Goal: Task Accomplishment & Management: Use online tool/utility

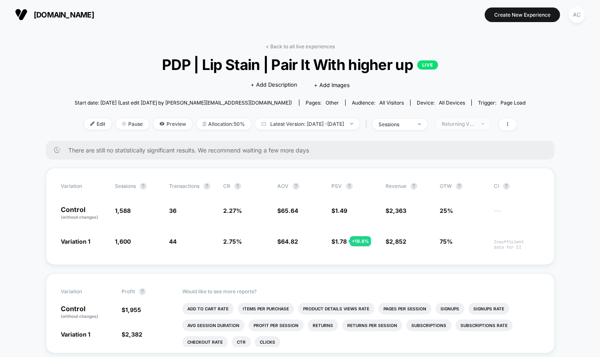
click at [475, 122] on div "Returning Visitors" at bounding box center [458, 124] width 33 height 6
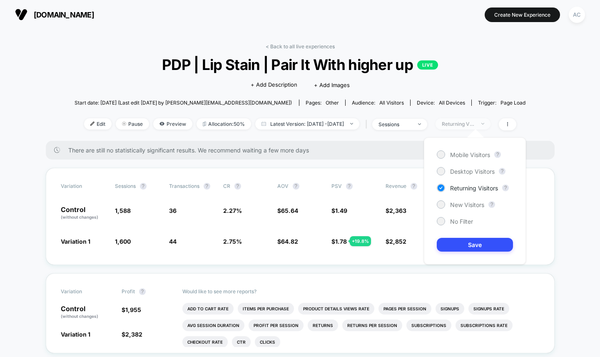
click at [475, 122] on div "Returning Visitors" at bounding box center [458, 124] width 33 height 6
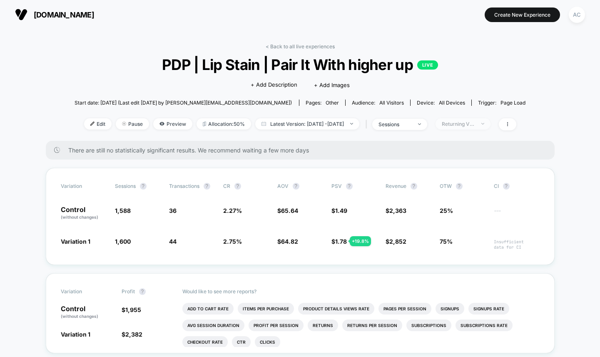
click at [475, 122] on div "Returning Visitors" at bounding box center [458, 124] width 33 height 6
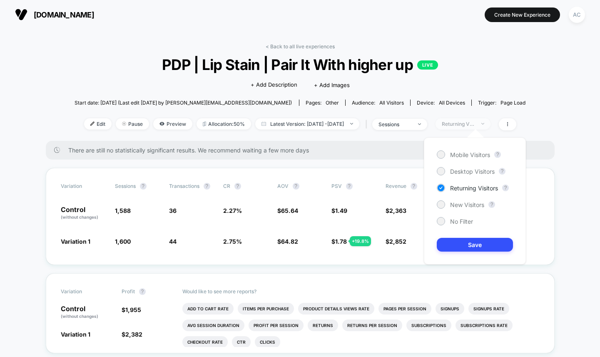
click at [475, 122] on div "Returning Visitors" at bounding box center [458, 124] width 33 height 6
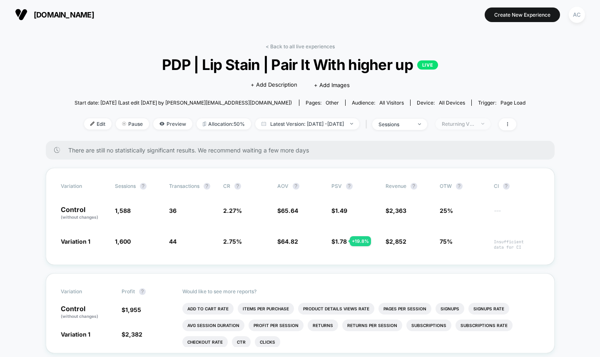
click at [475, 122] on div "Returning Visitors" at bounding box center [458, 124] width 33 height 6
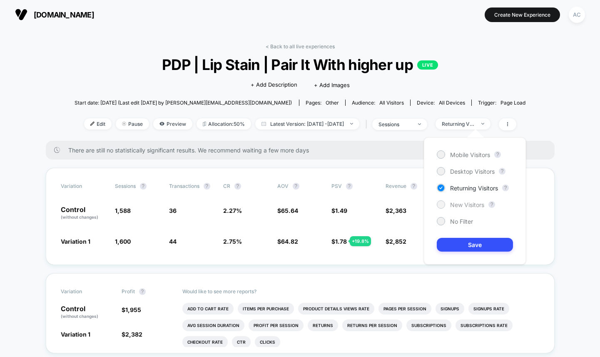
click at [457, 207] on span "New Visitors" at bounding box center [467, 204] width 34 height 7
click at [469, 250] on button "Save" at bounding box center [475, 245] width 76 height 14
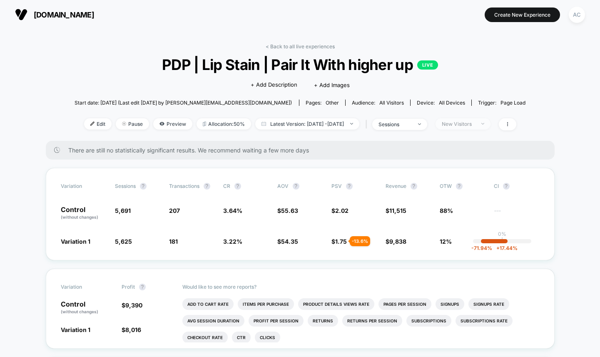
click at [475, 122] on div "New Visitors" at bounding box center [458, 124] width 33 height 6
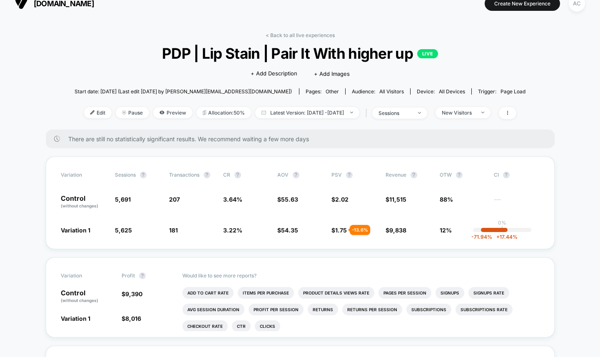
scroll to position [12, 0]
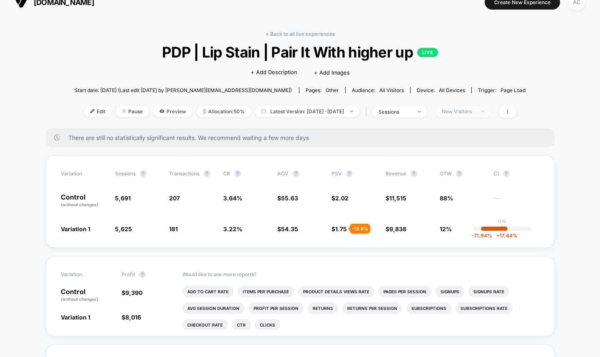
click at [475, 113] on div "New Visitors" at bounding box center [458, 111] width 33 height 6
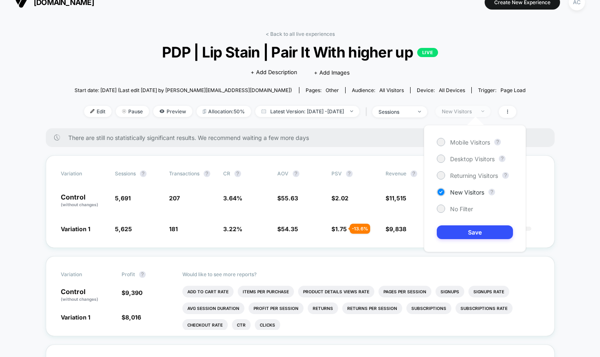
click at [475, 113] on div "New Visitors" at bounding box center [458, 111] width 33 height 6
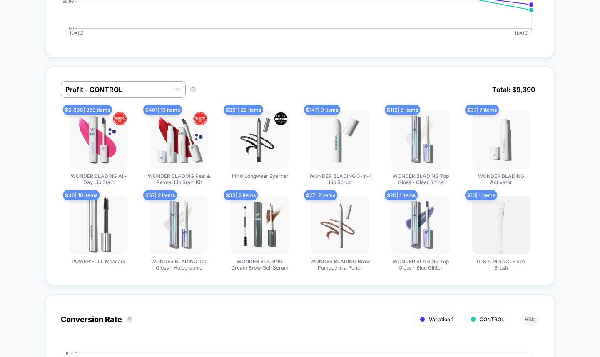
scroll to position [0, 0]
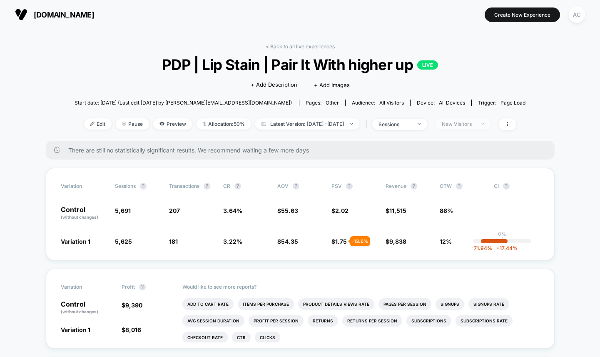
click at [488, 128] on span "New Visitors" at bounding box center [463, 123] width 55 height 11
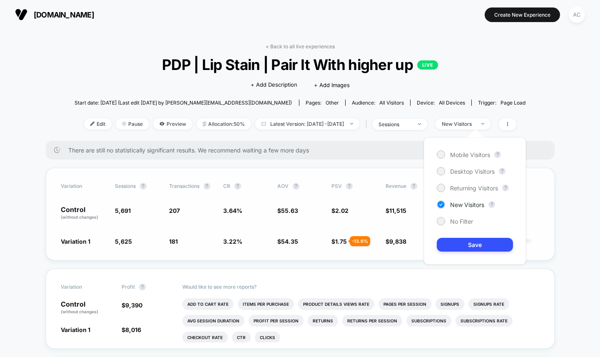
click at [539, 222] on div "Variation Sessions ? Transactions ? CR ? AOV ? PSV ? Revenue ? OTW ? CI ? Contr…" at bounding box center [300, 214] width 509 height 92
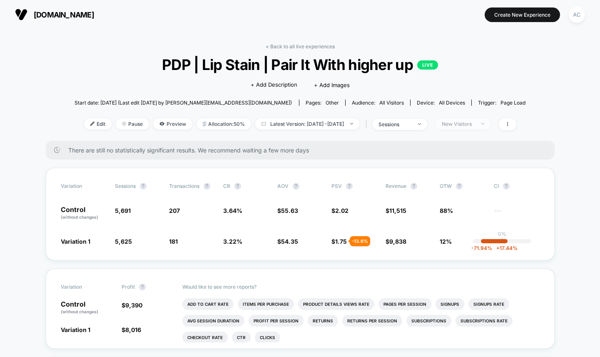
click at [491, 127] on span "New Visitors" at bounding box center [463, 123] width 55 height 11
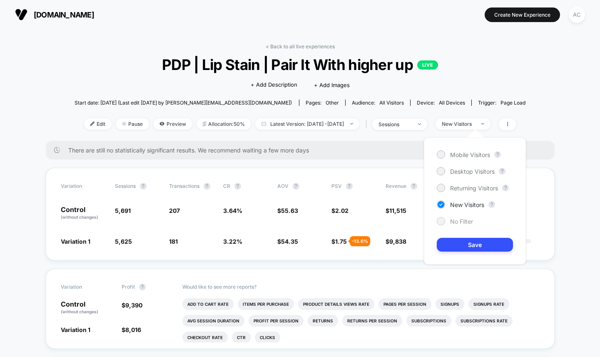
click at [456, 223] on span "No Filter" at bounding box center [461, 221] width 23 height 7
click at [472, 242] on button "Save" at bounding box center [475, 245] width 76 height 14
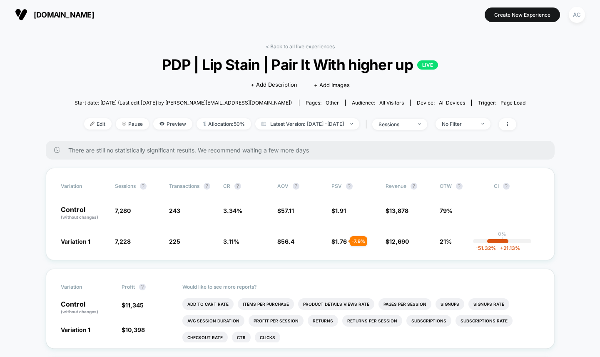
click at [432, 130] on div "< Back to all live experiences PDP | Lip Stain | Pair It With higher up LIVE Cl…" at bounding box center [301, 91] width 452 height 97
click at [418, 124] on div at bounding box center [415, 124] width 6 height 0
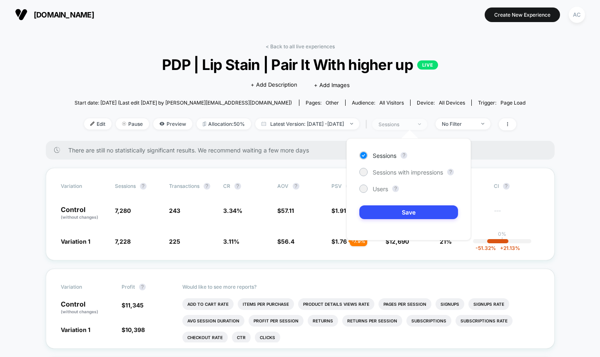
click at [418, 124] on div at bounding box center [415, 124] width 6 height 0
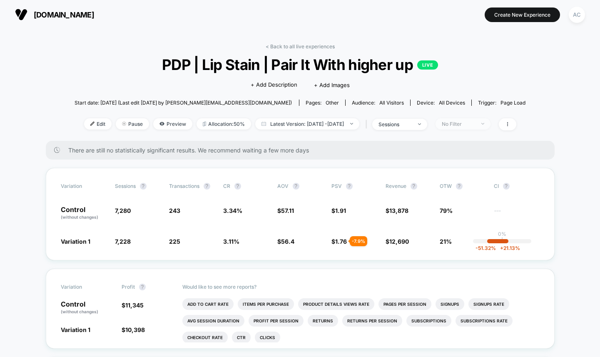
click at [477, 127] on span "No Filter" at bounding box center [463, 123] width 55 height 11
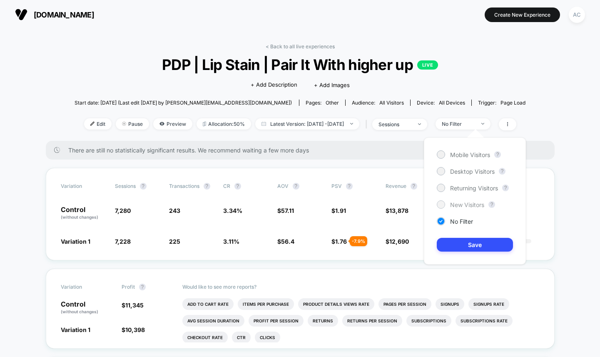
click at [476, 203] on span "New Visitors" at bounding box center [467, 204] width 34 height 7
click at [478, 240] on button "Save" at bounding box center [475, 245] width 76 height 14
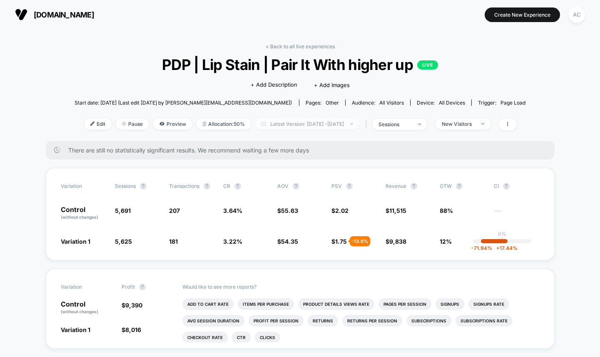
click at [306, 124] on span "Latest Version: [DATE] - [DATE]" at bounding box center [307, 123] width 104 height 11
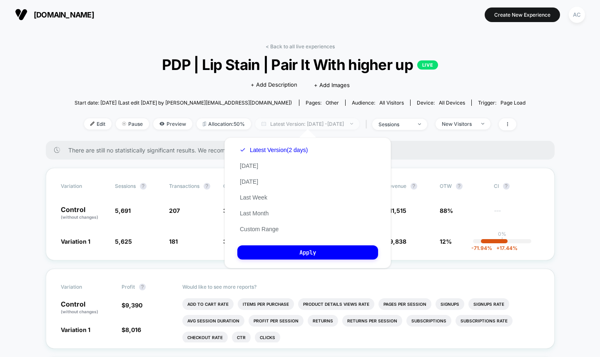
click at [306, 124] on span "Latest Version: [DATE] - [DATE]" at bounding box center [307, 123] width 104 height 11
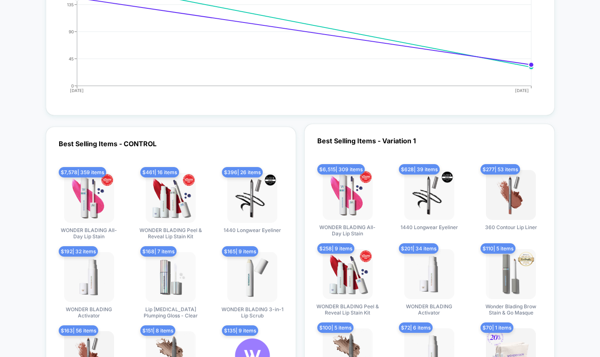
scroll to position [2272, 0]
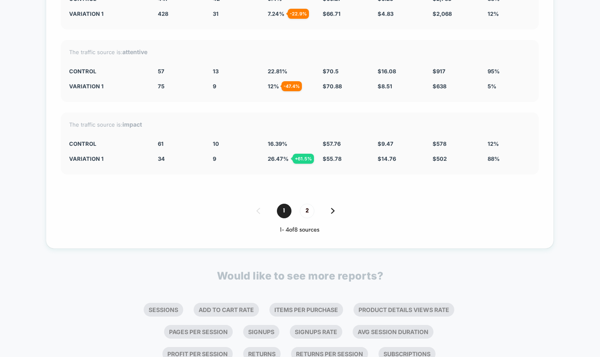
drag, startPoint x: 553, startPoint y: 124, endPoint x: 422, endPoint y: 165, distance: 137.2
click at [422, 172] on div "Split By Traffic source Variation Sessions ? Transactions ? CR ? AOV ? PSV ? Re…" at bounding box center [300, 43] width 508 height 412
click at [308, 205] on span "2" at bounding box center [307, 211] width 15 height 15
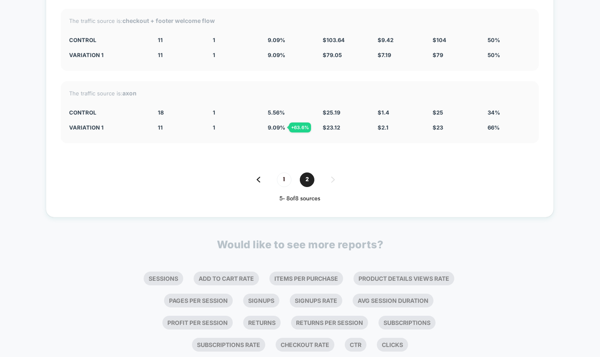
scroll to position [2322, 0]
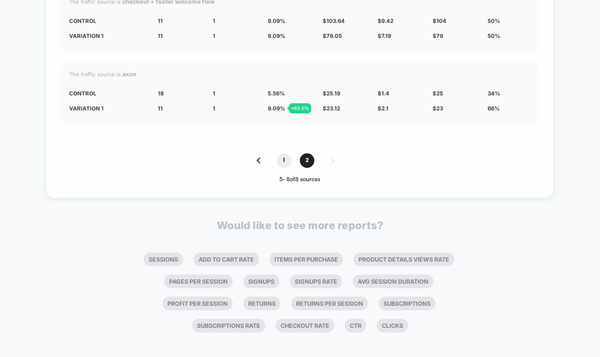
click at [284, 157] on span "1" at bounding box center [284, 160] width 15 height 15
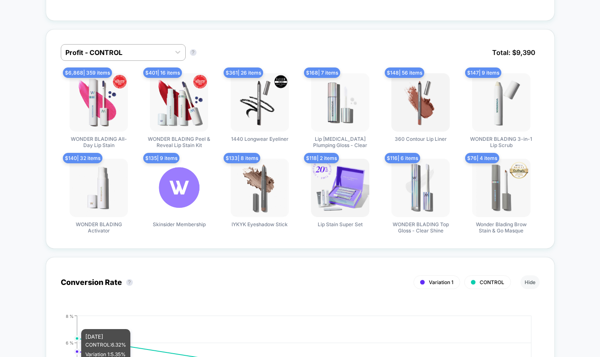
scroll to position [534, 0]
